Goal: Task Accomplishment & Management: Use online tool/utility

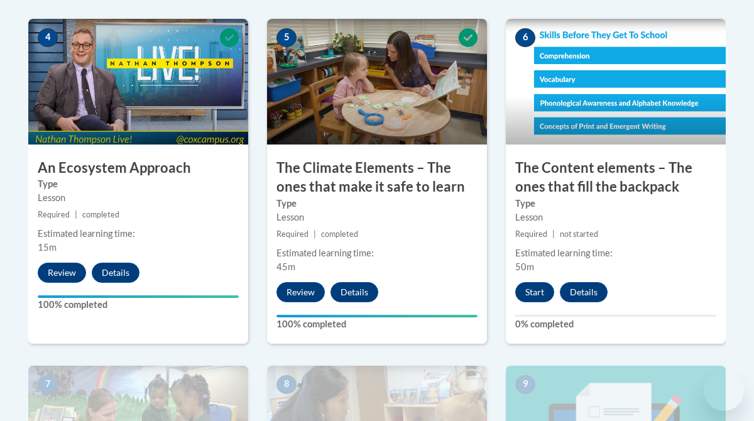
scroll to position [816, 0]
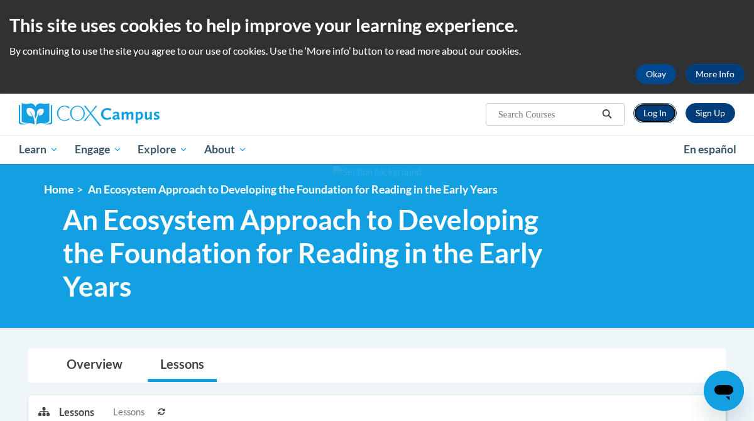
click at [659, 113] on link "Log In" at bounding box center [655, 113] width 43 height 20
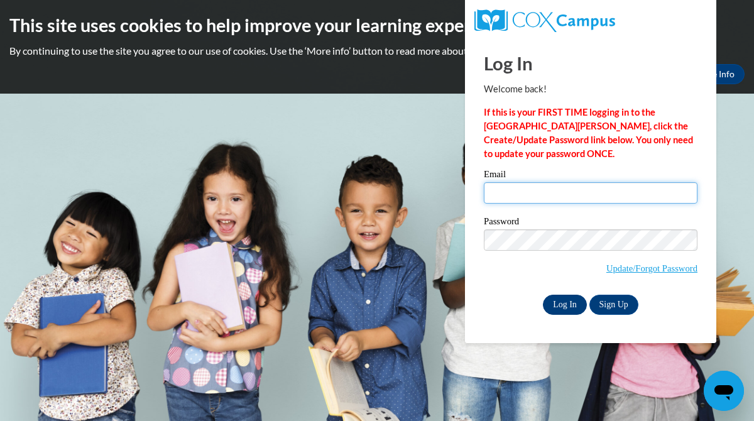
type input "sralston@gcbe.org"
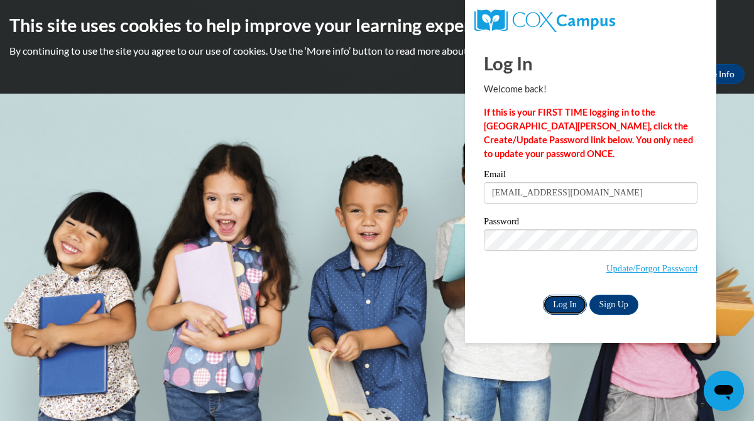
click at [574, 303] on input "Log In" at bounding box center [565, 305] width 44 height 20
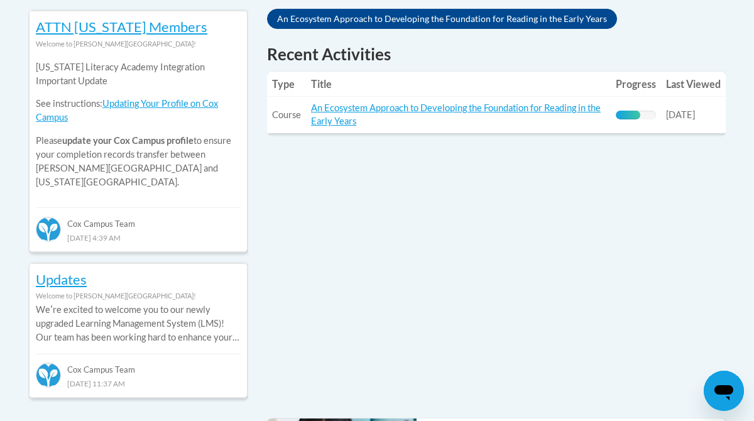
scroll to position [576, 0]
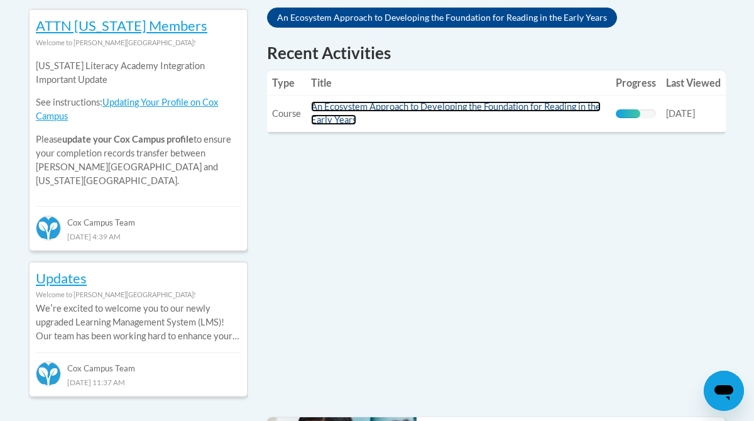
click at [424, 108] on link "An Ecosystem Approach to Developing the Foundation for Reading in the Early Yea…" at bounding box center [456, 113] width 290 height 24
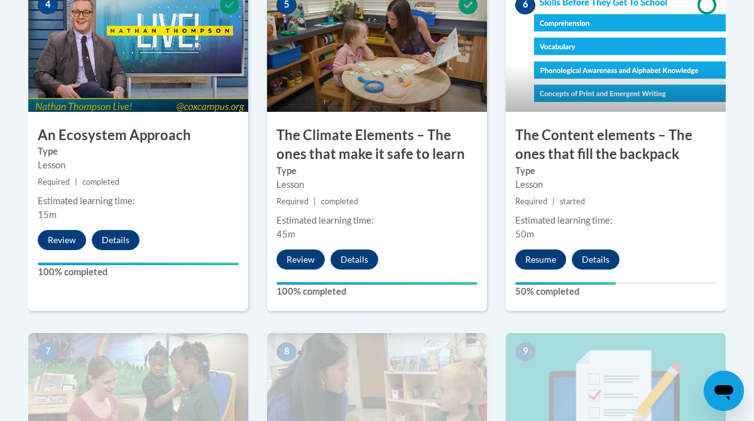
scroll to position [852, 0]
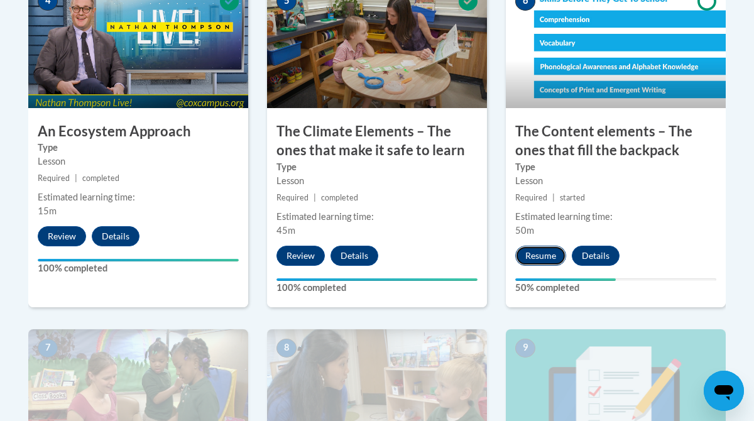
click at [537, 256] on button "Resume" at bounding box center [540, 256] width 51 height 20
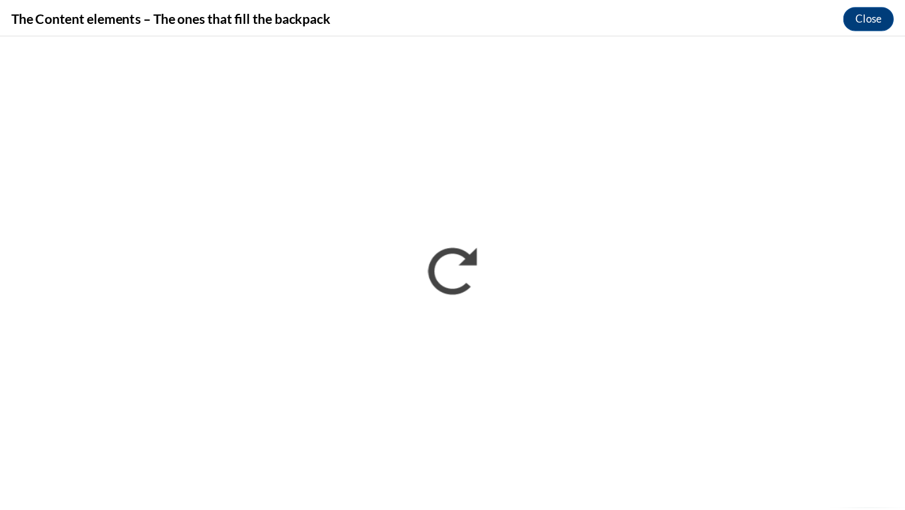
scroll to position [0, 0]
